Goal: Transaction & Acquisition: Purchase product/service

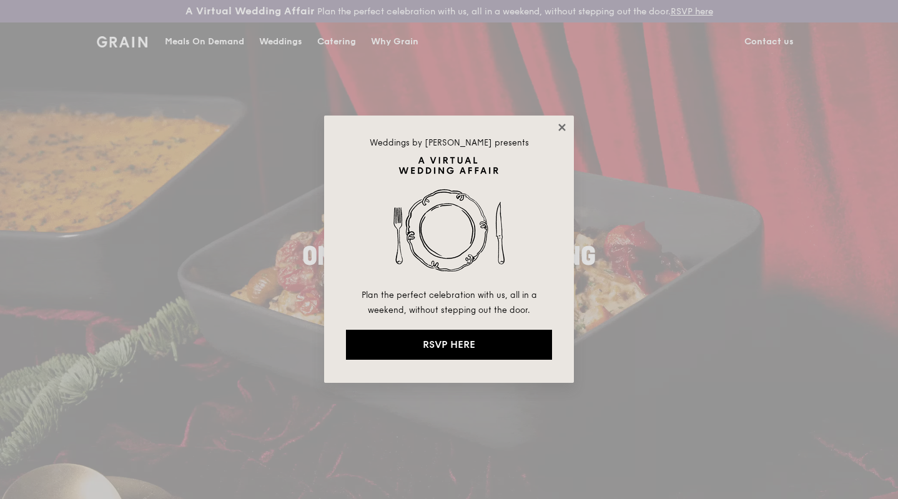
click at [560, 131] on icon at bounding box center [562, 127] width 11 height 11
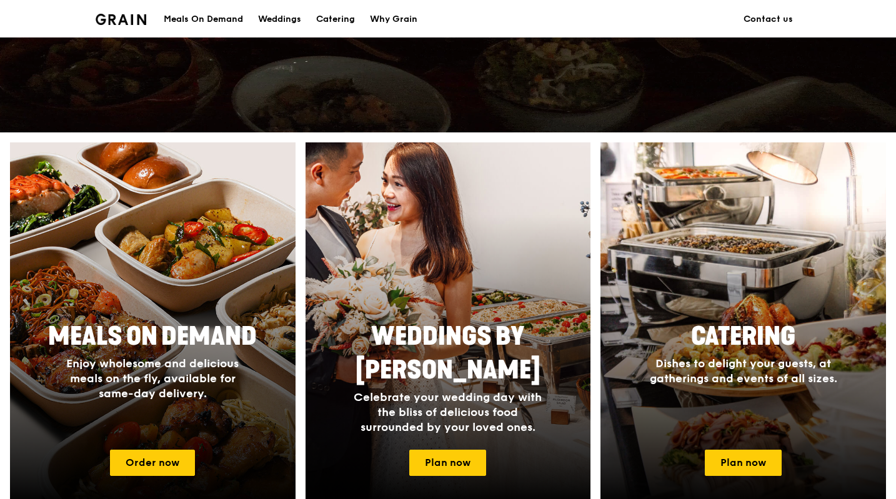
scroll to position [402, 0]
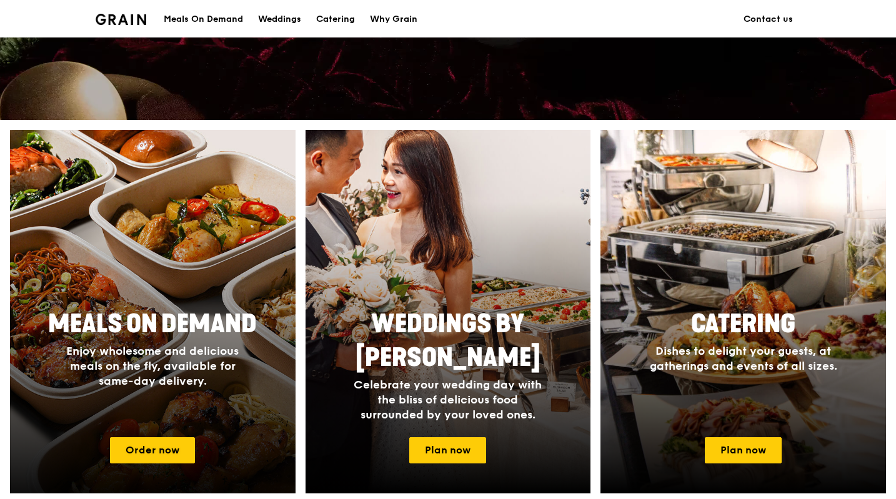
click at [184, 297] on div at bounding box center [153, 312] width 314 height 400
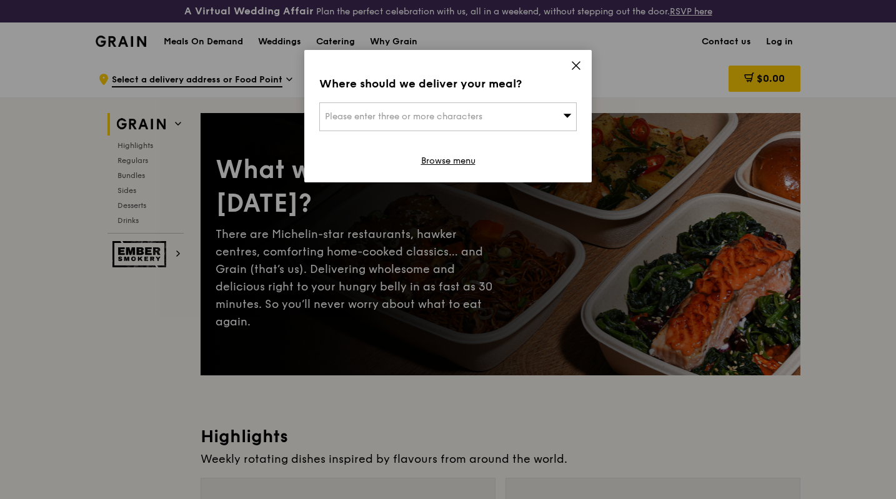
click at [495, 116] on div "Please enter three or more characters" at bounding box center [447, 116] width 257 height 29
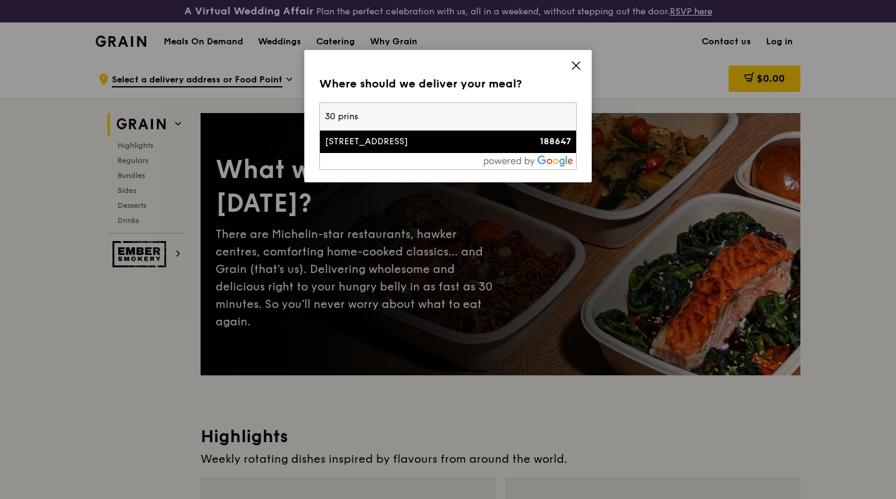
type input "30 prins"
click at [488, 143] on div "[STREET_ADDRESS]" at bounding box center [417, 142] width 185 height 12
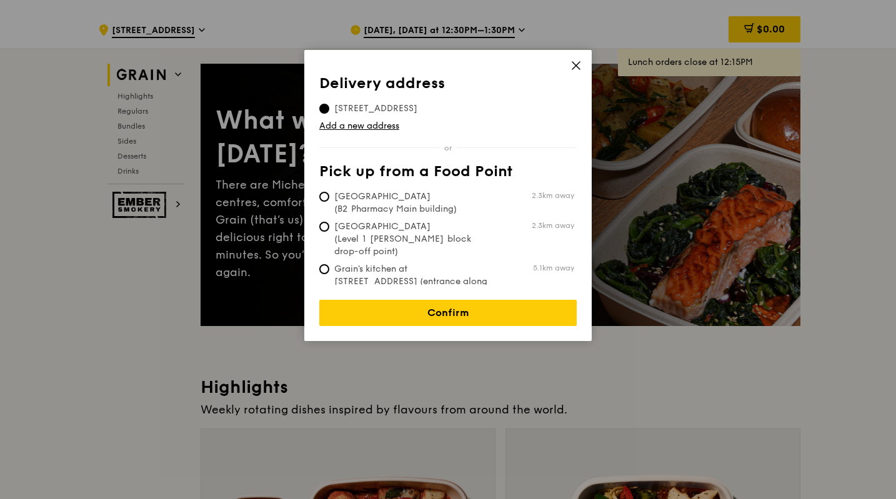
scroll to position [49, 0]
click at [324, 226] on input "[GEOGRAPHIC_DATA] (Level 1 [PERSON_NAME] block drop-off point) 2.3km away" at bounding box center [324, 227] width 10 height 10
radio input "true"
click at [318, 116] on div "Delivery address Pick up from a Food Point Delivery address [STREET_ADDRESS] Ad…" at bounding box center [447, 195] width 287 height 291
click at [322, 112] on input "[STREET_ADDRESS]" at bounding box center [324, 109] width 10 height 10
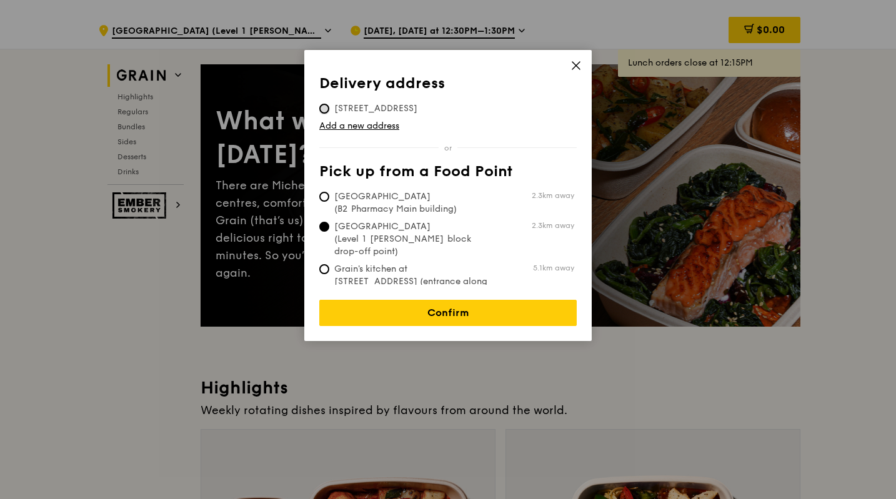
radio input "true"
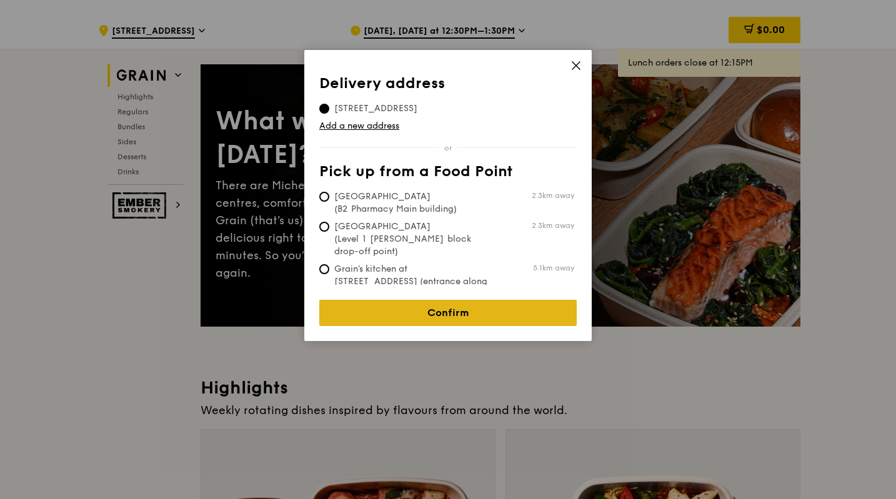
click at [437, 307] on link "Confirm" at bounding box center [447, 313] width 257 height 26
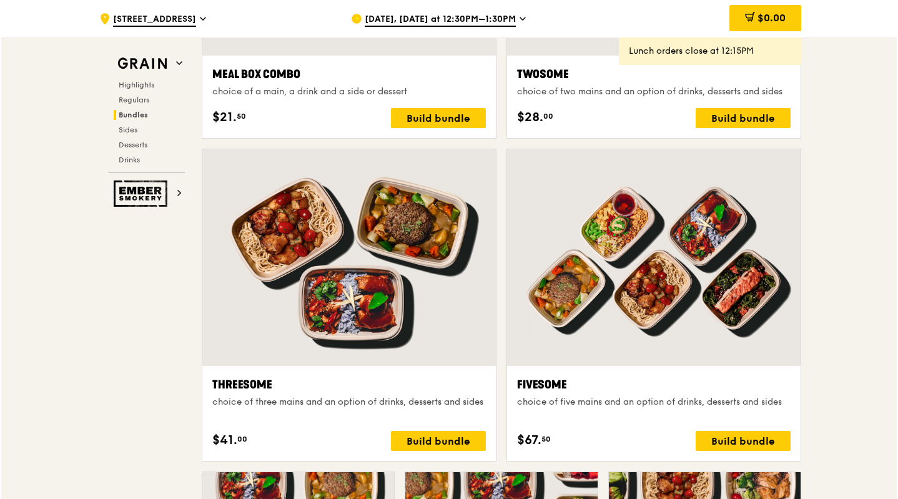
scroll to position [2105, 0]
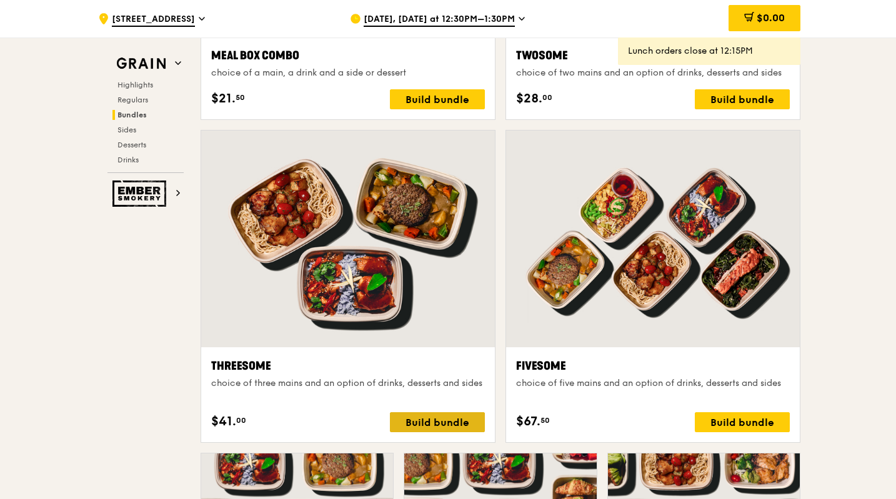
click at [440, 424] on div "Build bundle" at bounding box center [437, 422] width 95 height 20
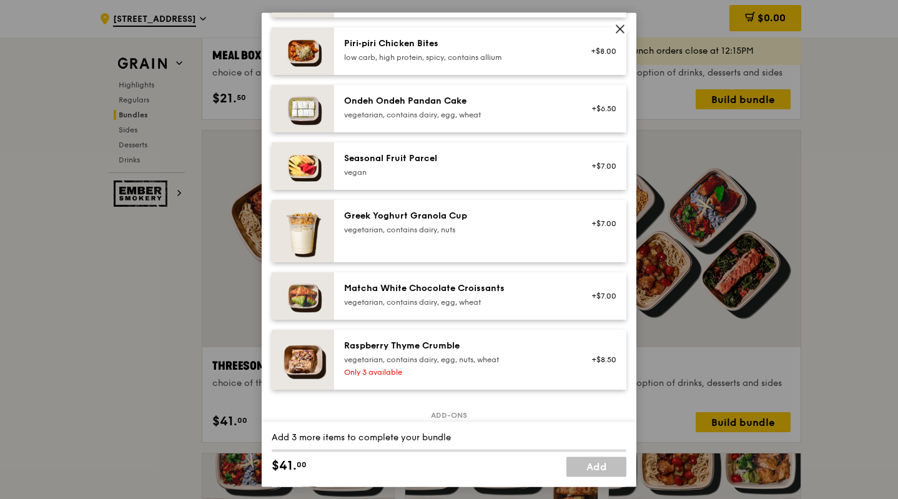
scroll to position [1056, 0]
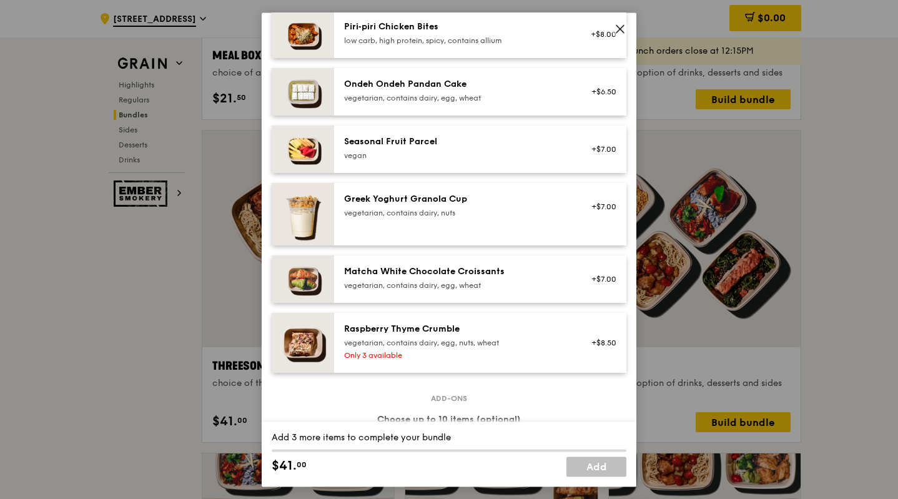
click at [620, 29] on icon at bounding box center [620, 28] width 7 height 7
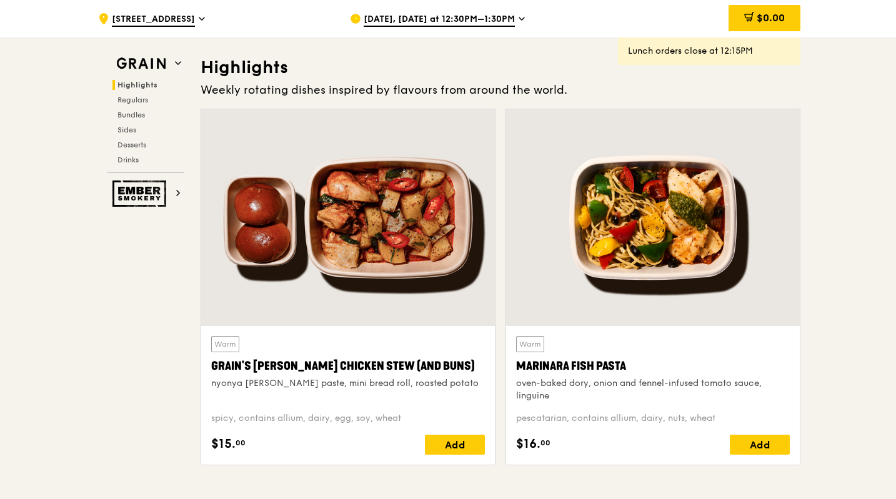
scroll to position [369, 0]
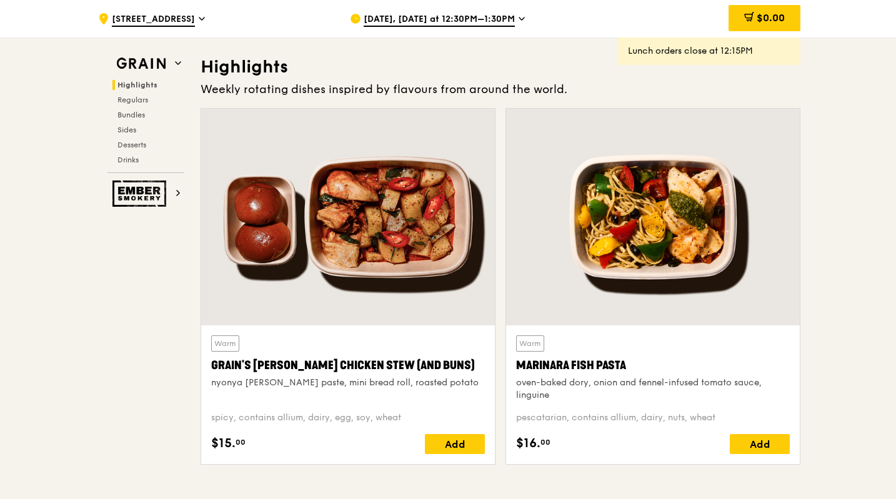
click at [482, 19] on span "[DATE], [DATE] at 12:30PM–1:30PM" at bounding box center [439, 20] width 151 height 14
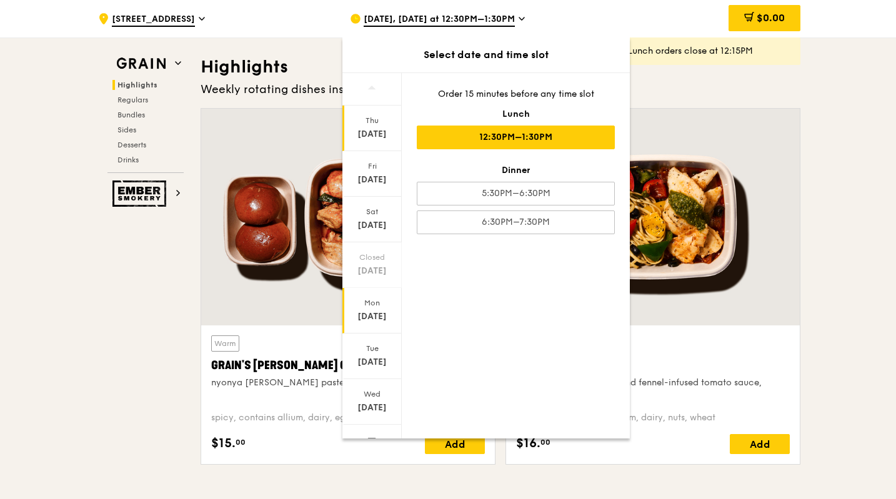
click at [366, 299] on div "Mon" at bounding box center [372, 303] width 56 height 10
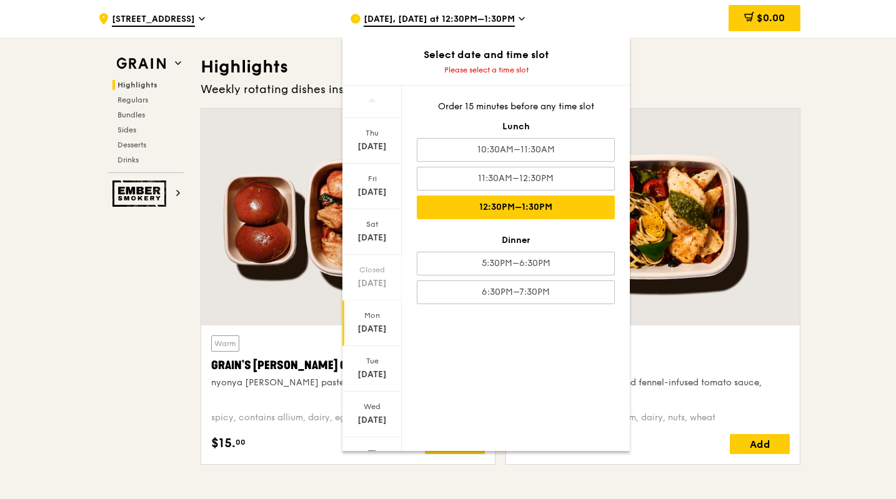
click at [489, 208] on div "12:30PM–1:30PM" at bounding box center [516, 208] width 198 height 24
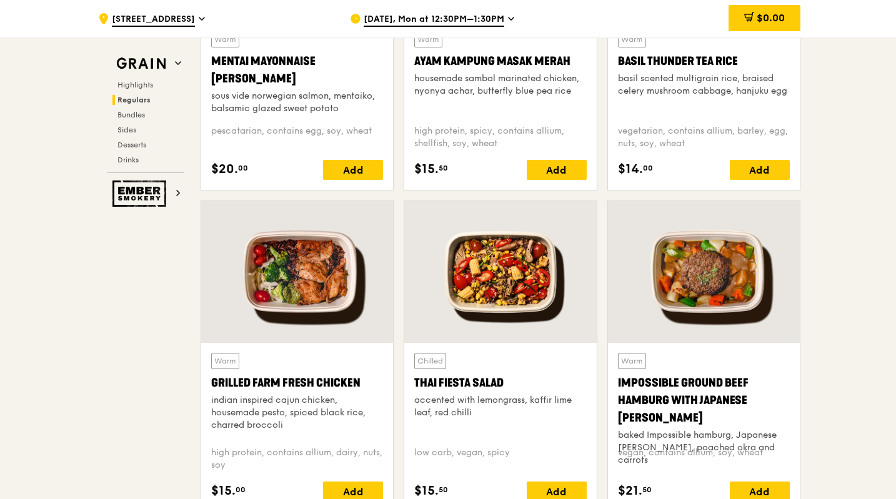
scroll to position [1311, 0]
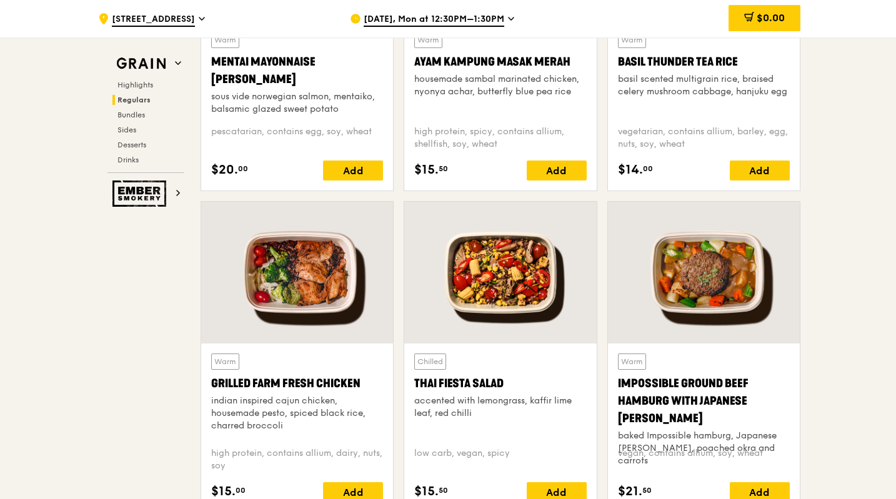
click at [650, 9] on div "$0.00" at bounding box center [699, 18] width 201 height 37
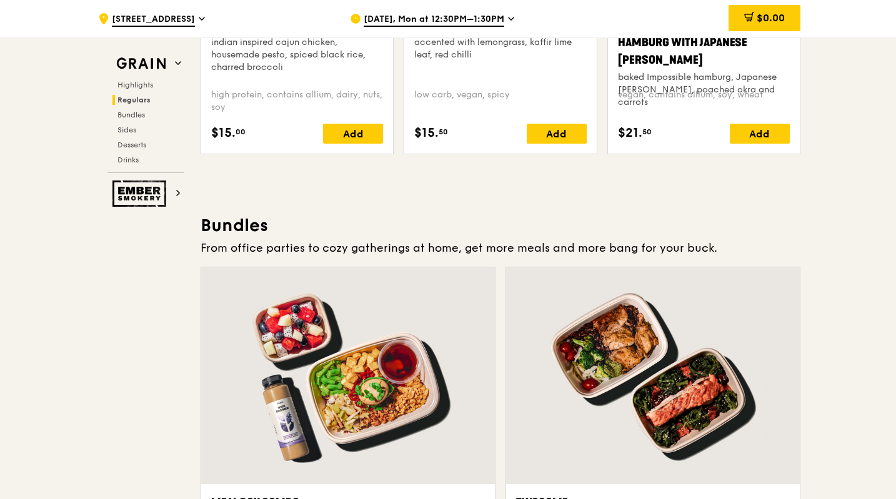
scroll to position [1662, 0]
